Goal: Check status: Check status

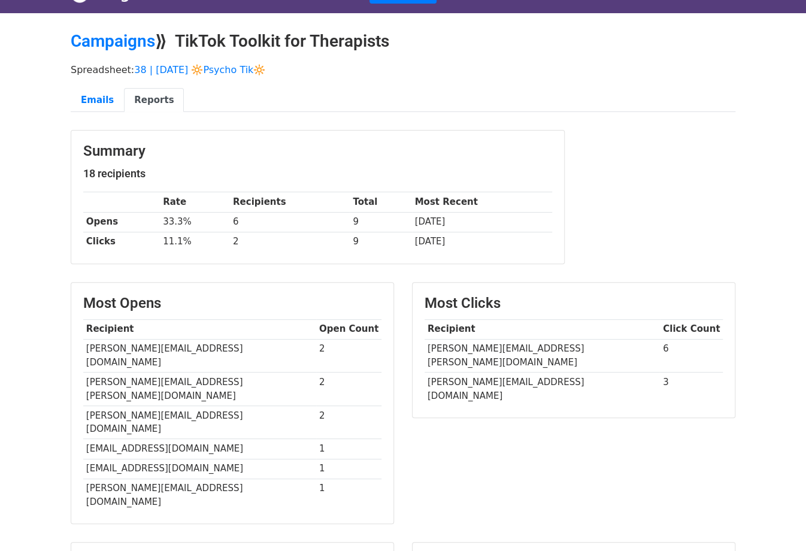
scroll to position [27, 0]
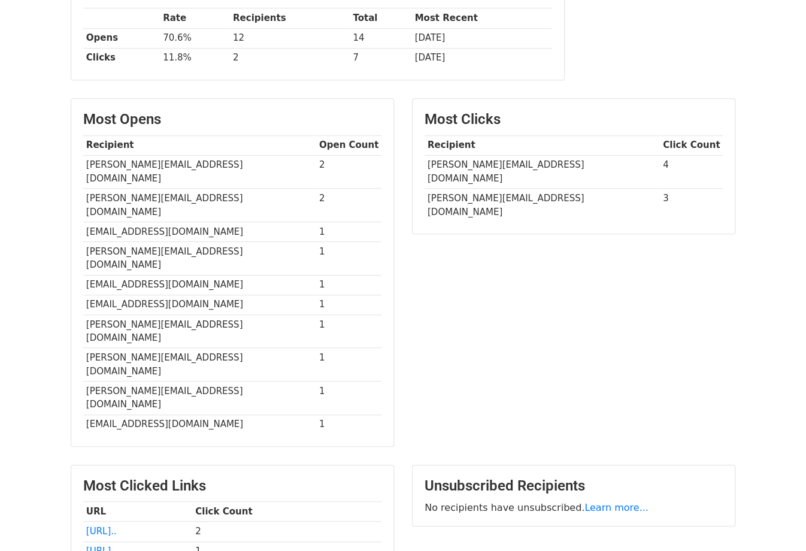
scroll to position [247, 0]
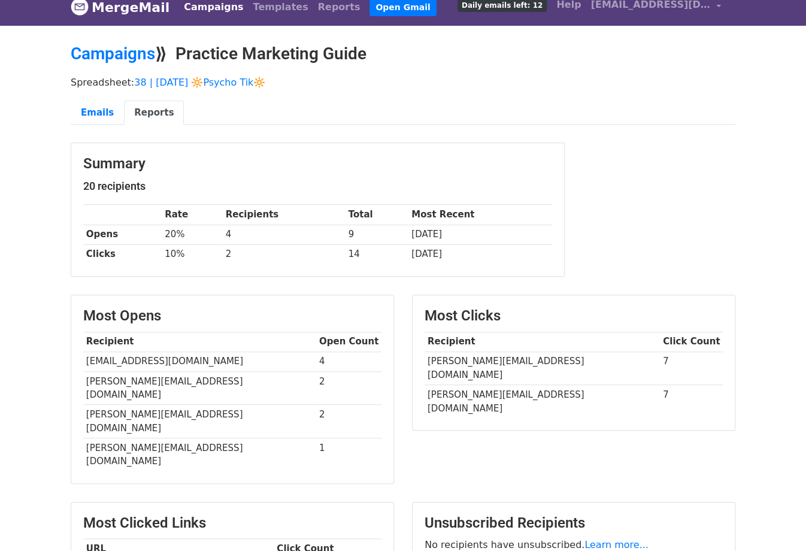
scroll to position [12, 0]
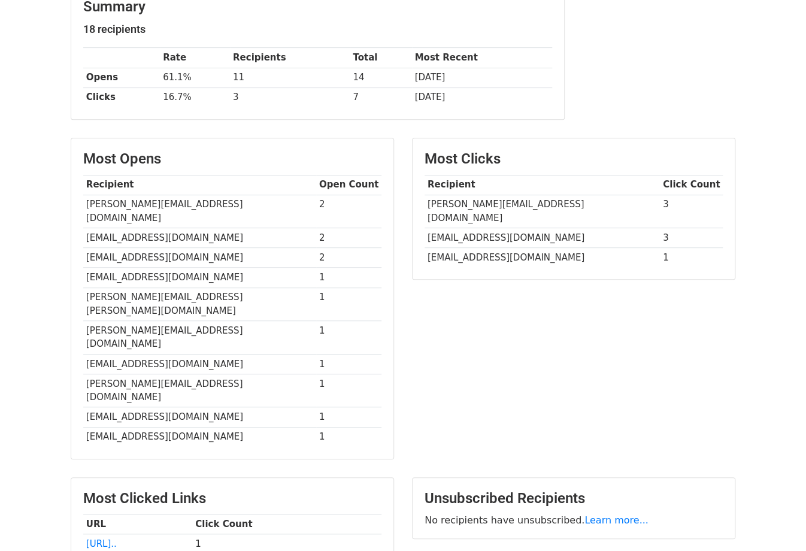
scroll to position [171, 0]
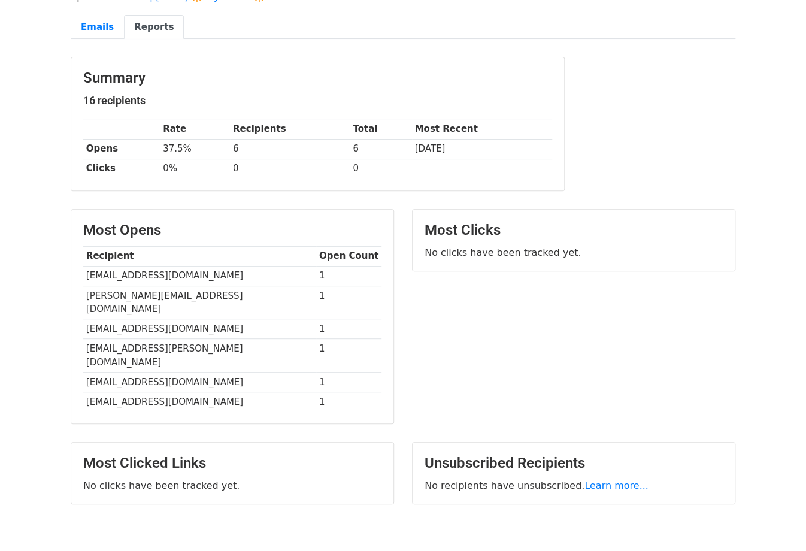
scroll to position [105, 0]
